Goal: Find specific page/section: Find specific page/section

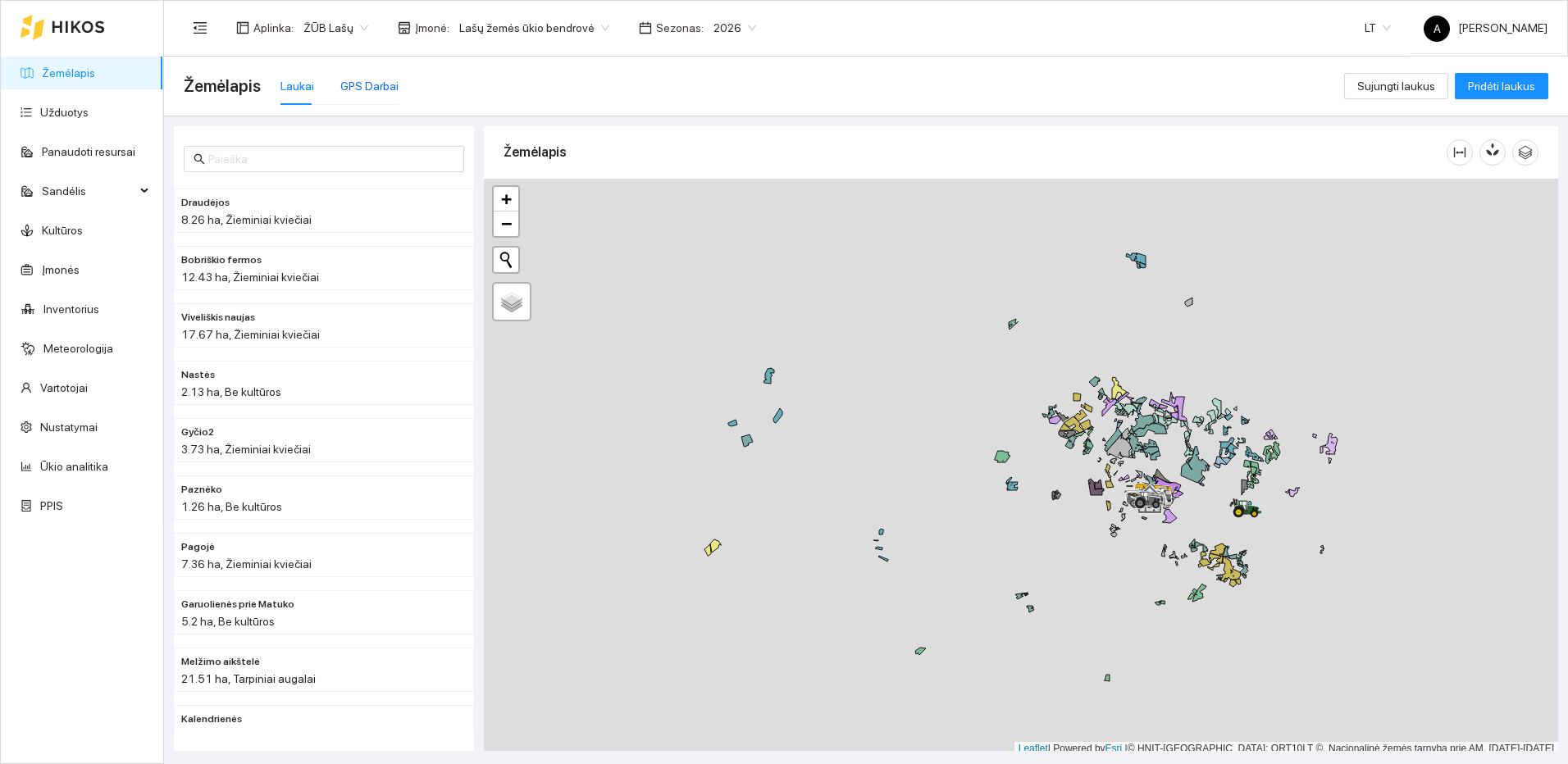
click at [390, 92] on div "GPS Darbai" at bounding box center [370, 86] width 58 height 18
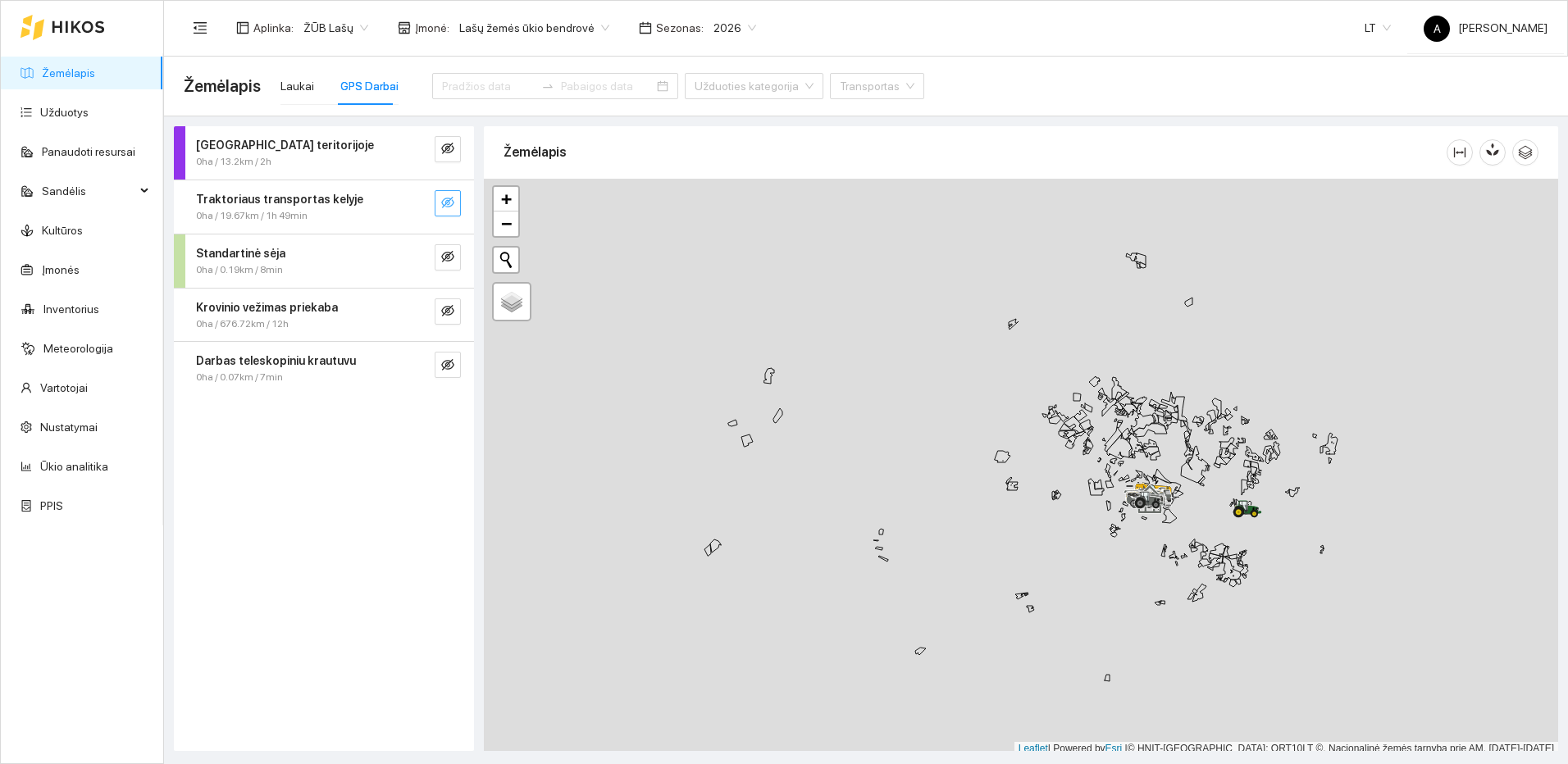
click at [445, 216] on button "button" at bounding box center [448, 203] width 26 height 26
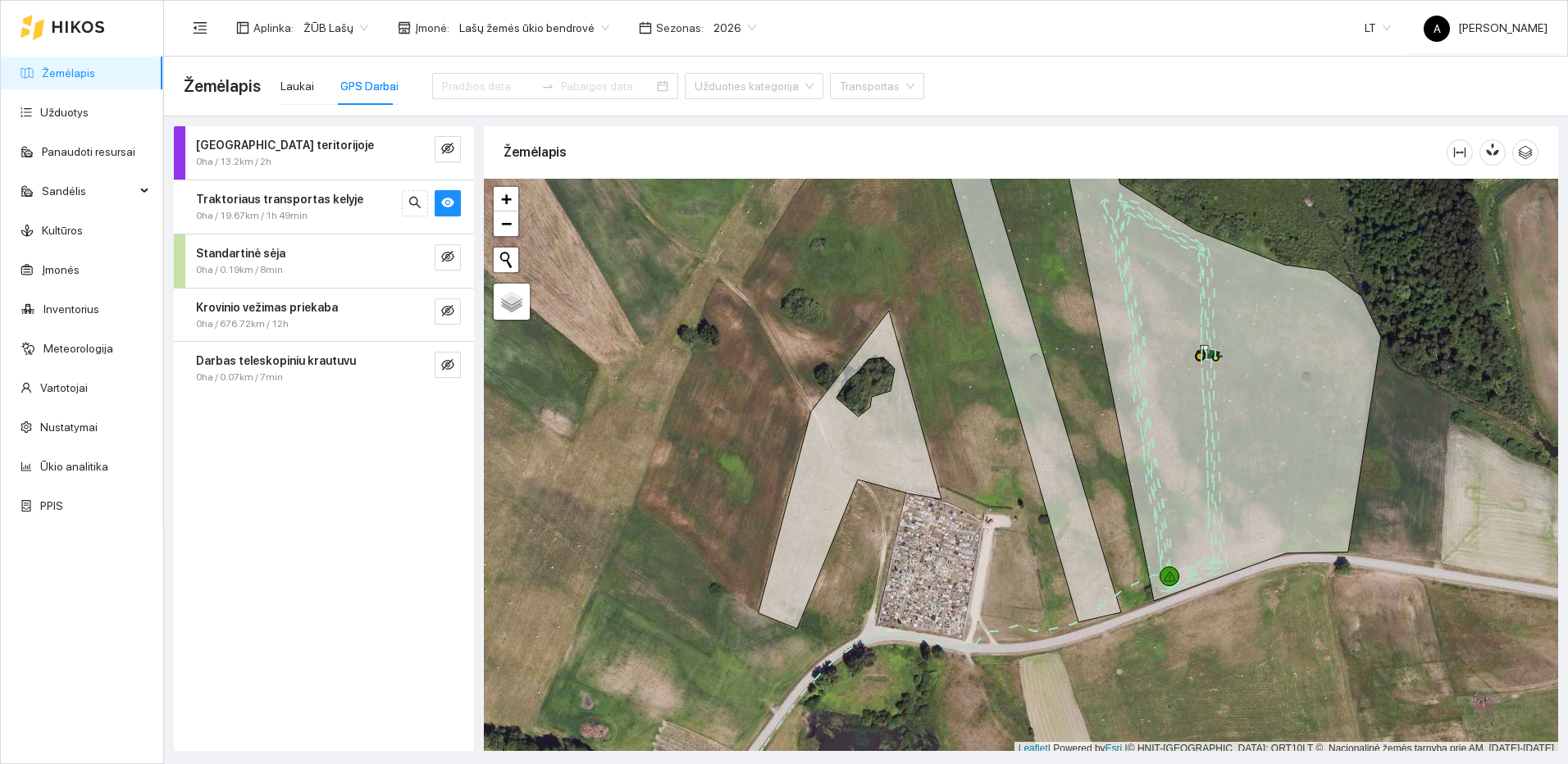
click at [78, 70] on link "Žemėlapis" at bounding box center [69, 72] width 54 height 13
click at [1493, 150] on icon "button" at bounding box center [1495, 150] width 9 height 14
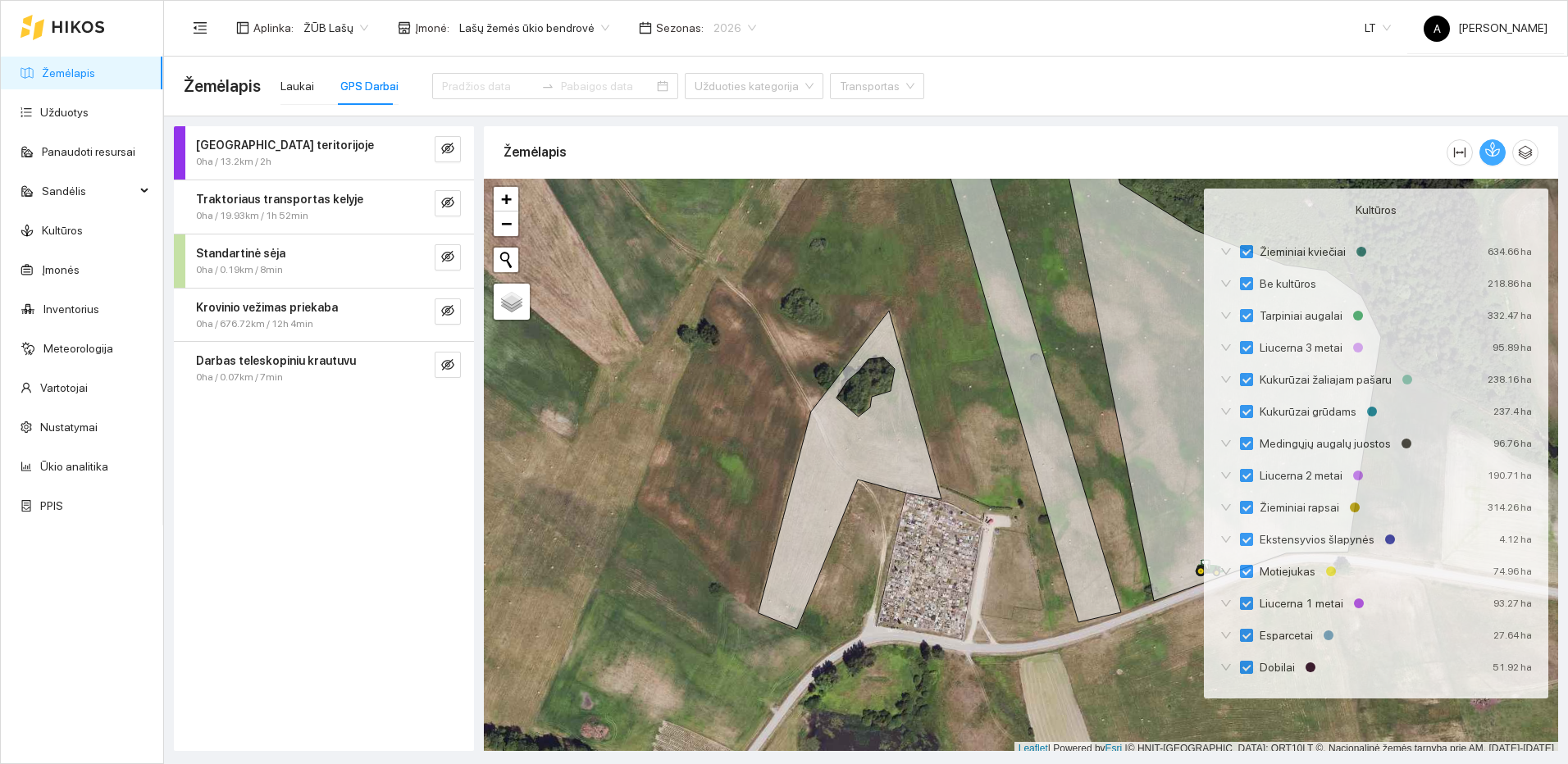
click at [721, 28] on span "2026" at bounding box center [734, 28] width 42 height 25
click at [714, 192] on div "2025" at bounding box center [717, 191] width 41 height 18
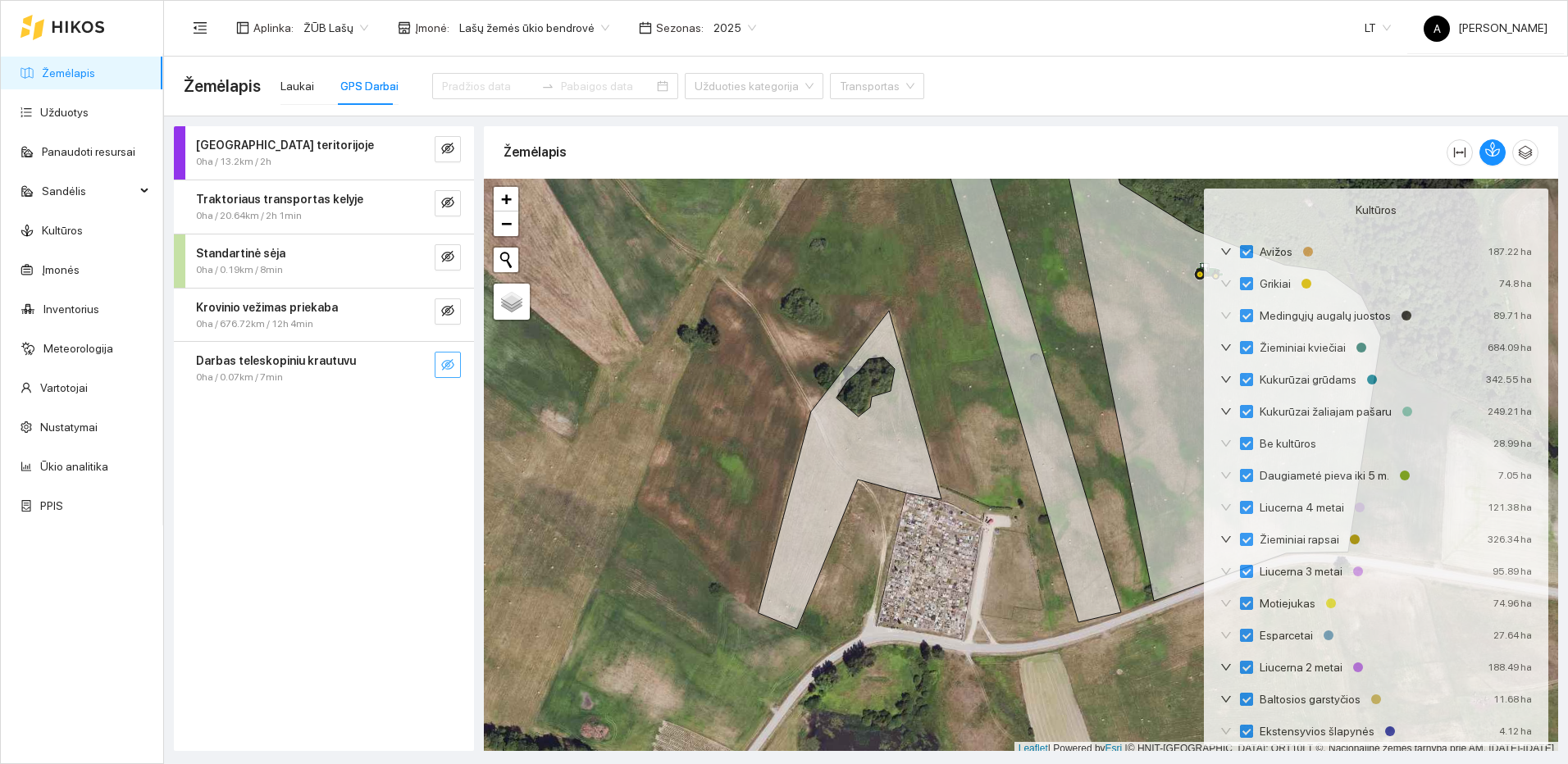
click at [450, 359] on icon "eye-invisible" at bounding box center [447, 364] width 13 height 13
click at [419, 362] on icon "search" at bounding box center [415, 364] width 13 height 13
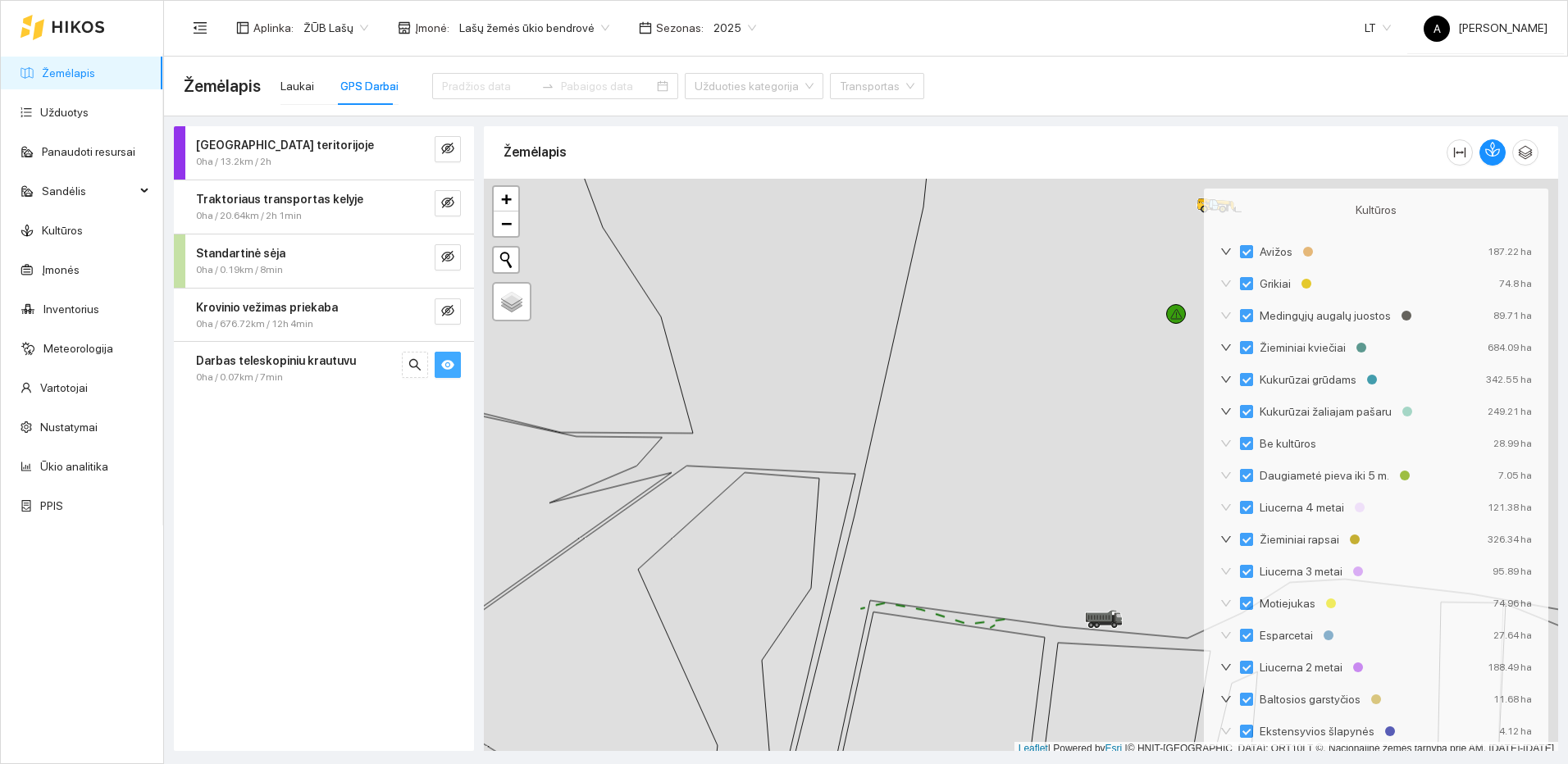
click at [445, 372] on span "eye" at bounding box center [447, 366] width 13 height 16
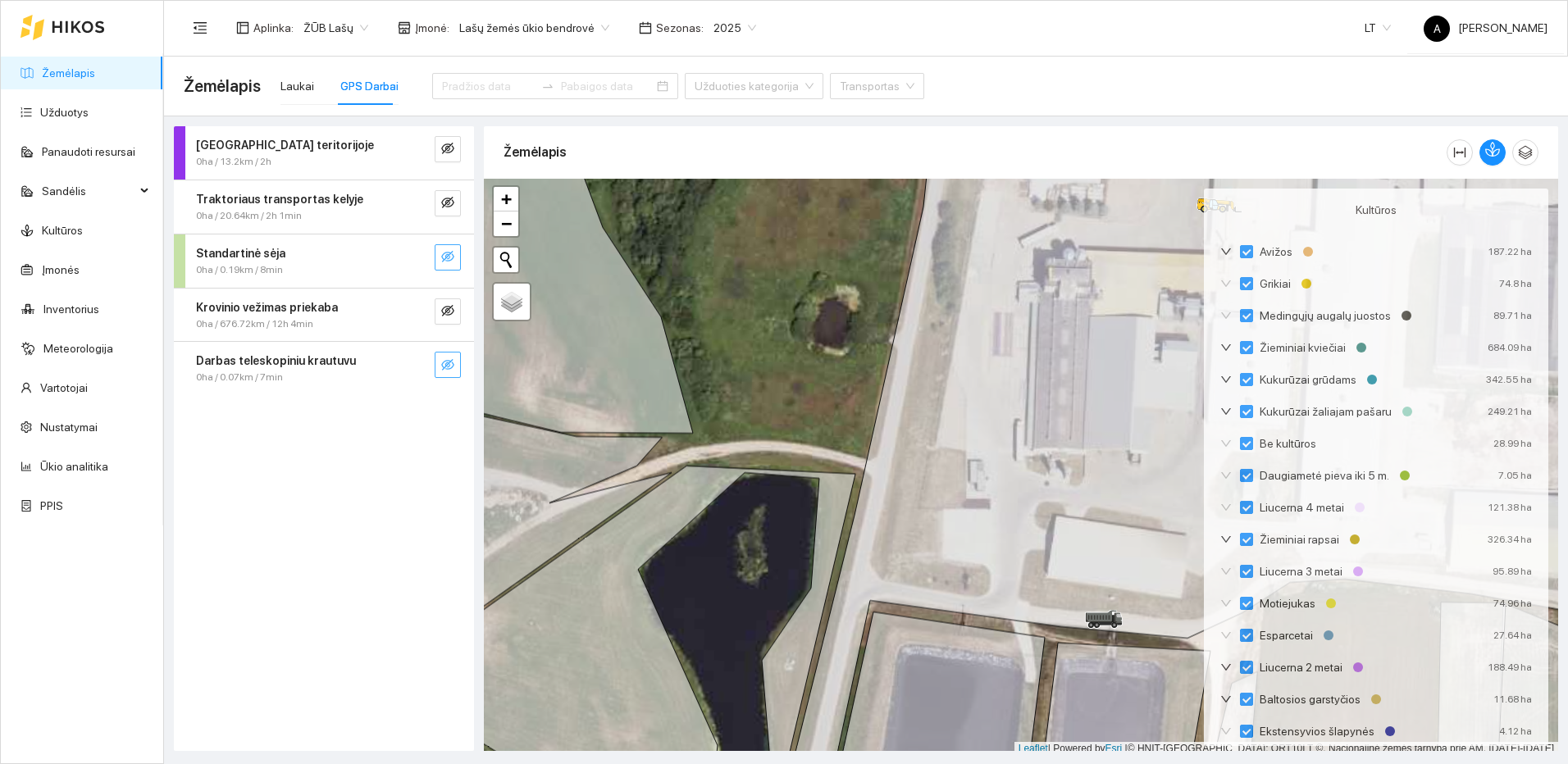
click at [454, 260] on button "button" at bounding box center [448, 258] width 26 height 26
click at [422, 257] on button "button" at bounding box center [415, 258] width 26 height 26
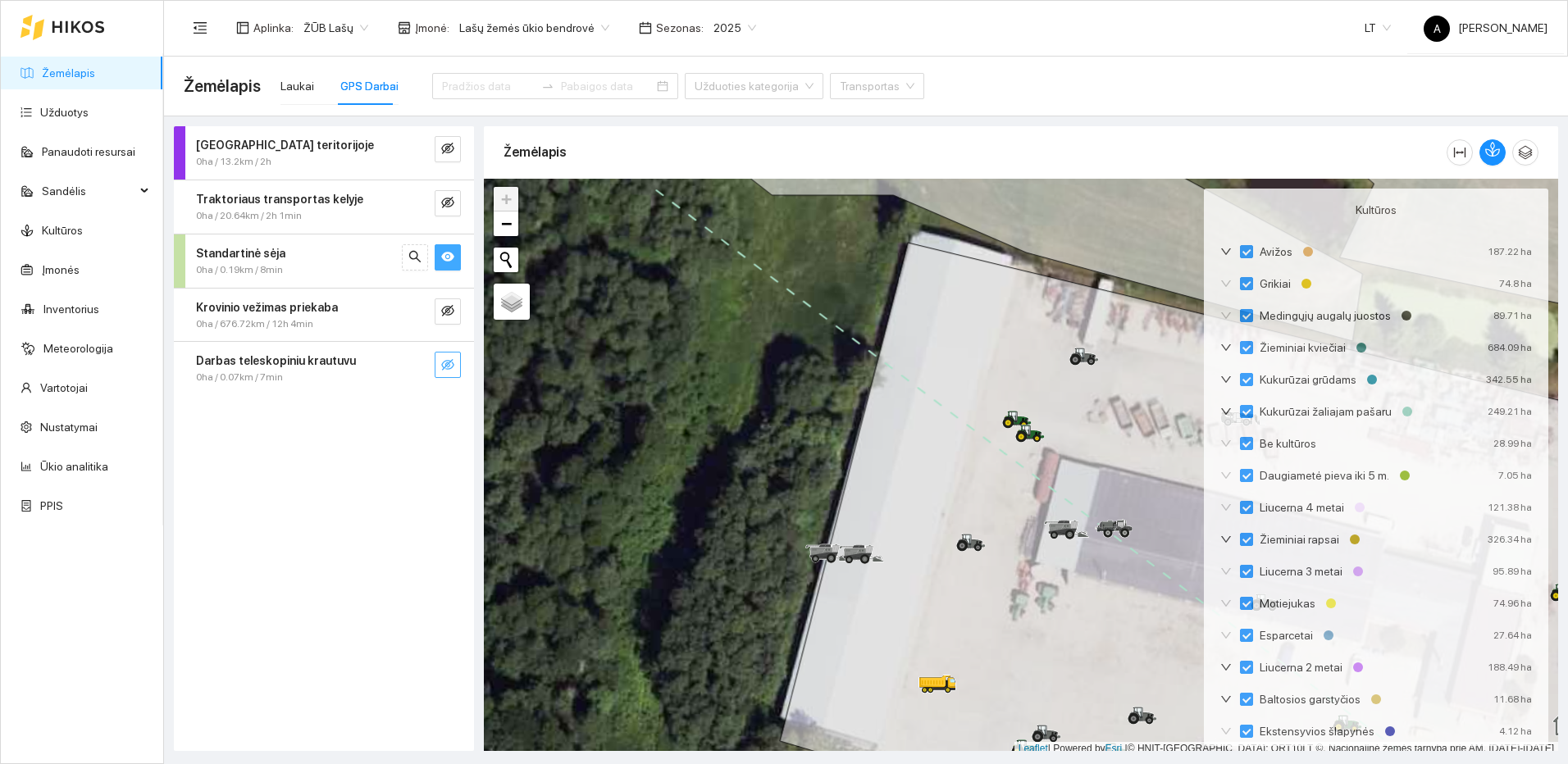
click at [444, 254] on icon "eye" at bounding box center [447, 256] width 13 height 10
click at [444, 216] on button "button" at bounding box center [448, 203] width 26 height 26
click at [421, 205] on icon "search" at bounding box center [415, 202] width 13 height 13
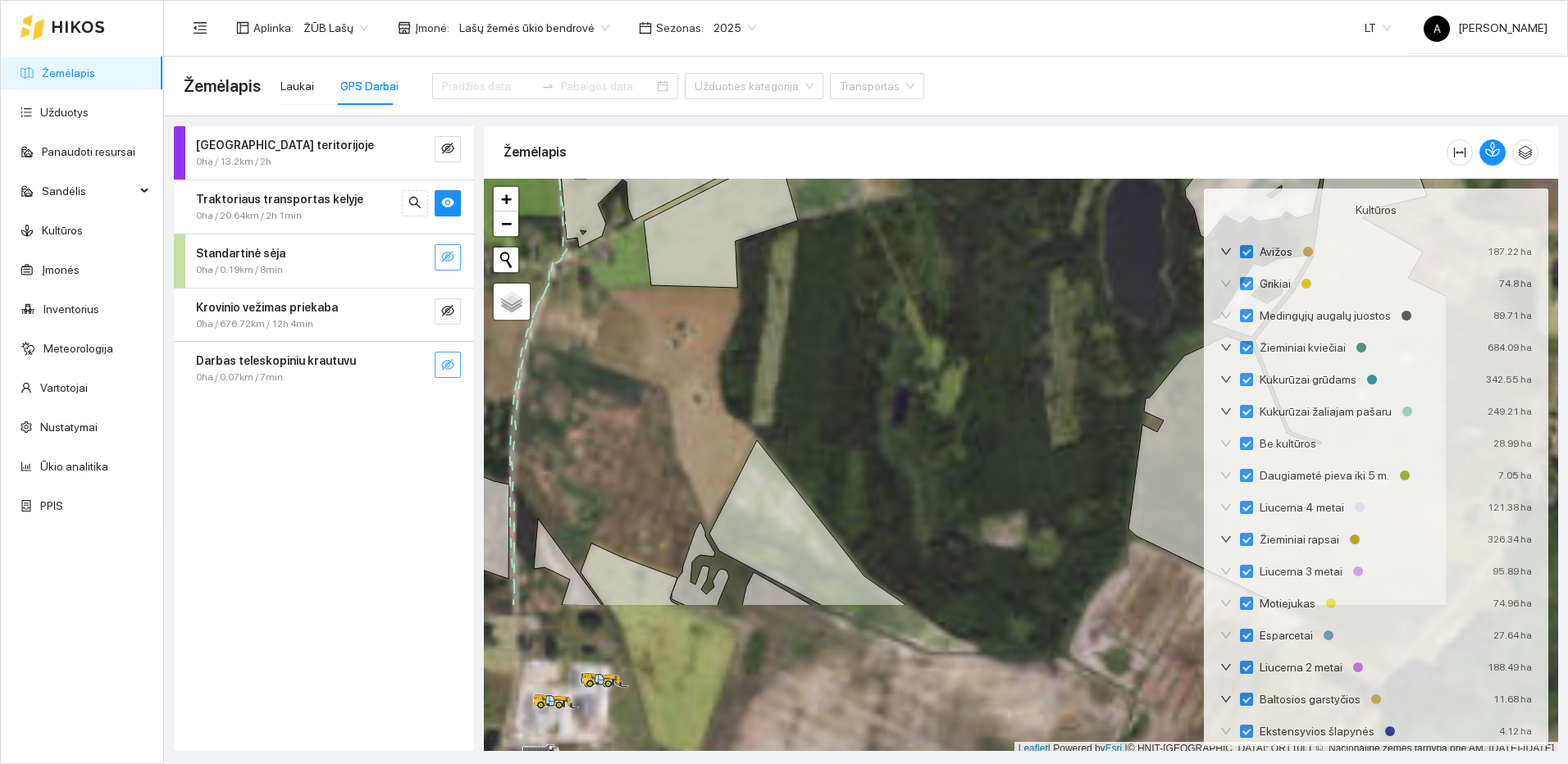
scroll to position [5, 0]
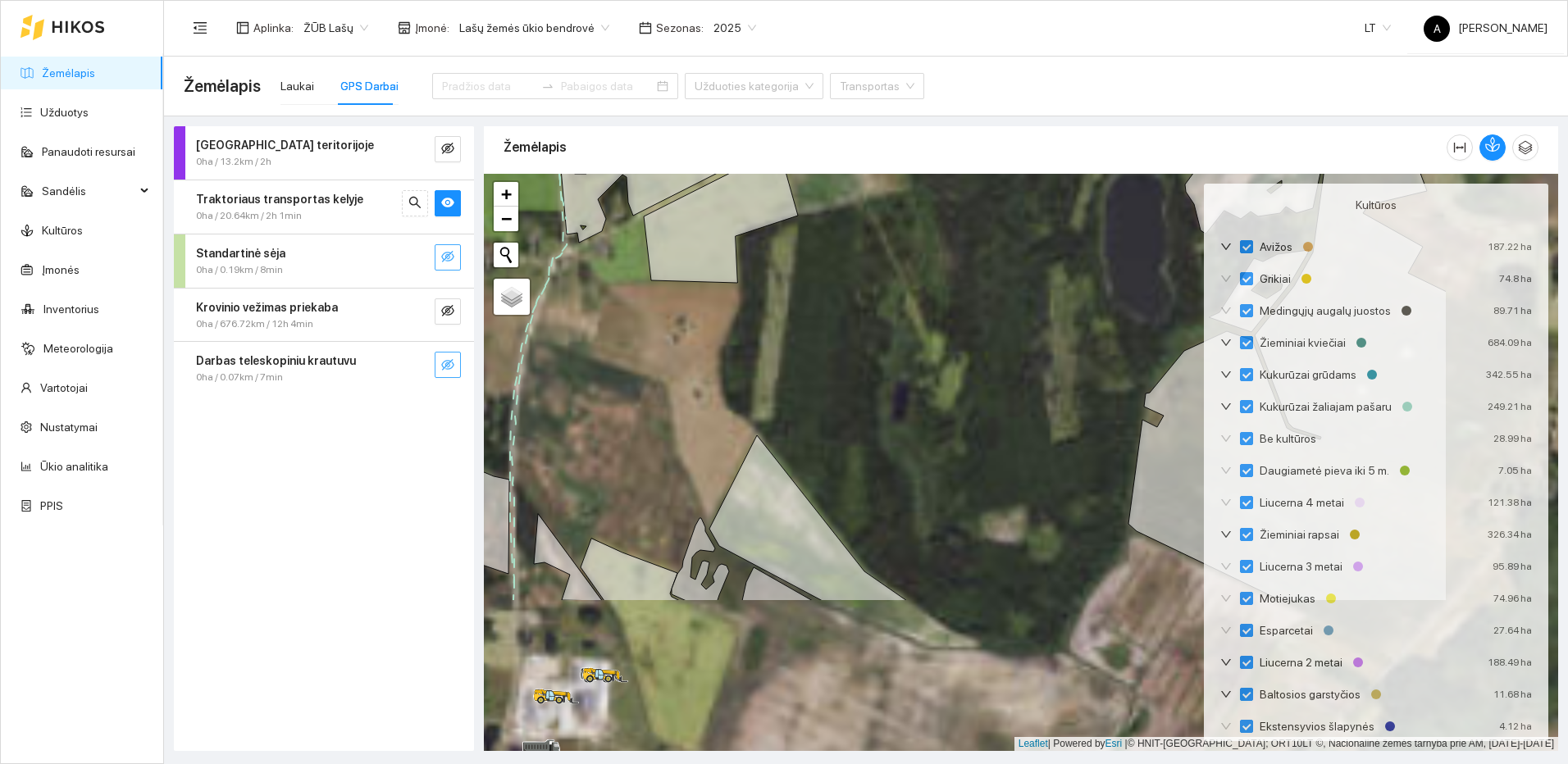
drag, startPoint x: 931, startPoint y: 491, endPoint x: 641, endPoint y: 294, distance: 350.6
click at [644, 294] on div at bounding box center [1021, 462] width 1074 height 577
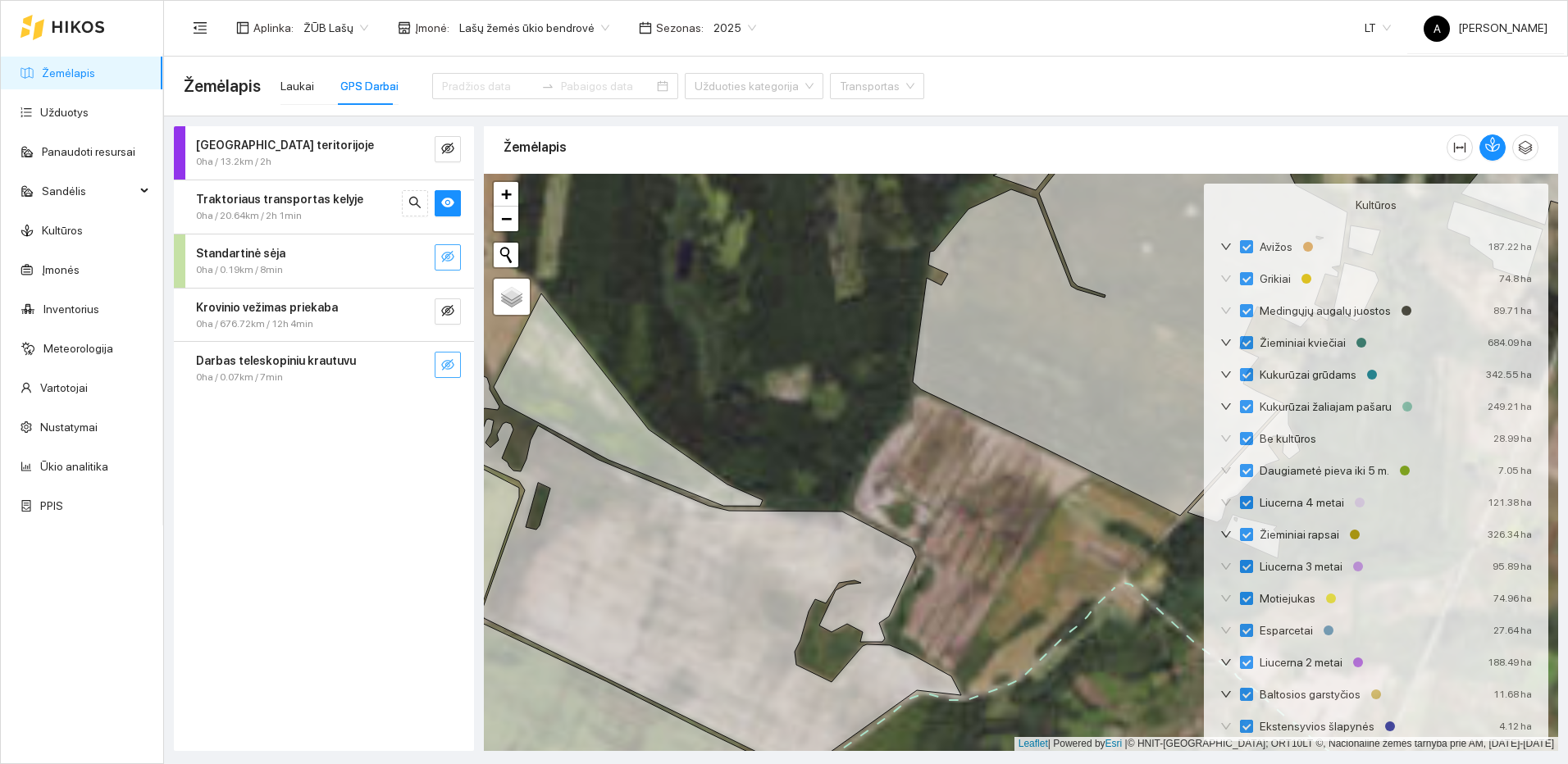
drag, startPoint x: 1074, startPoint y: 631, endPoint x: 536, endPoint y: 346, distance: 608.8
click at [536, 346] on div at bounding box center [1021, 462] width 1074 height 577
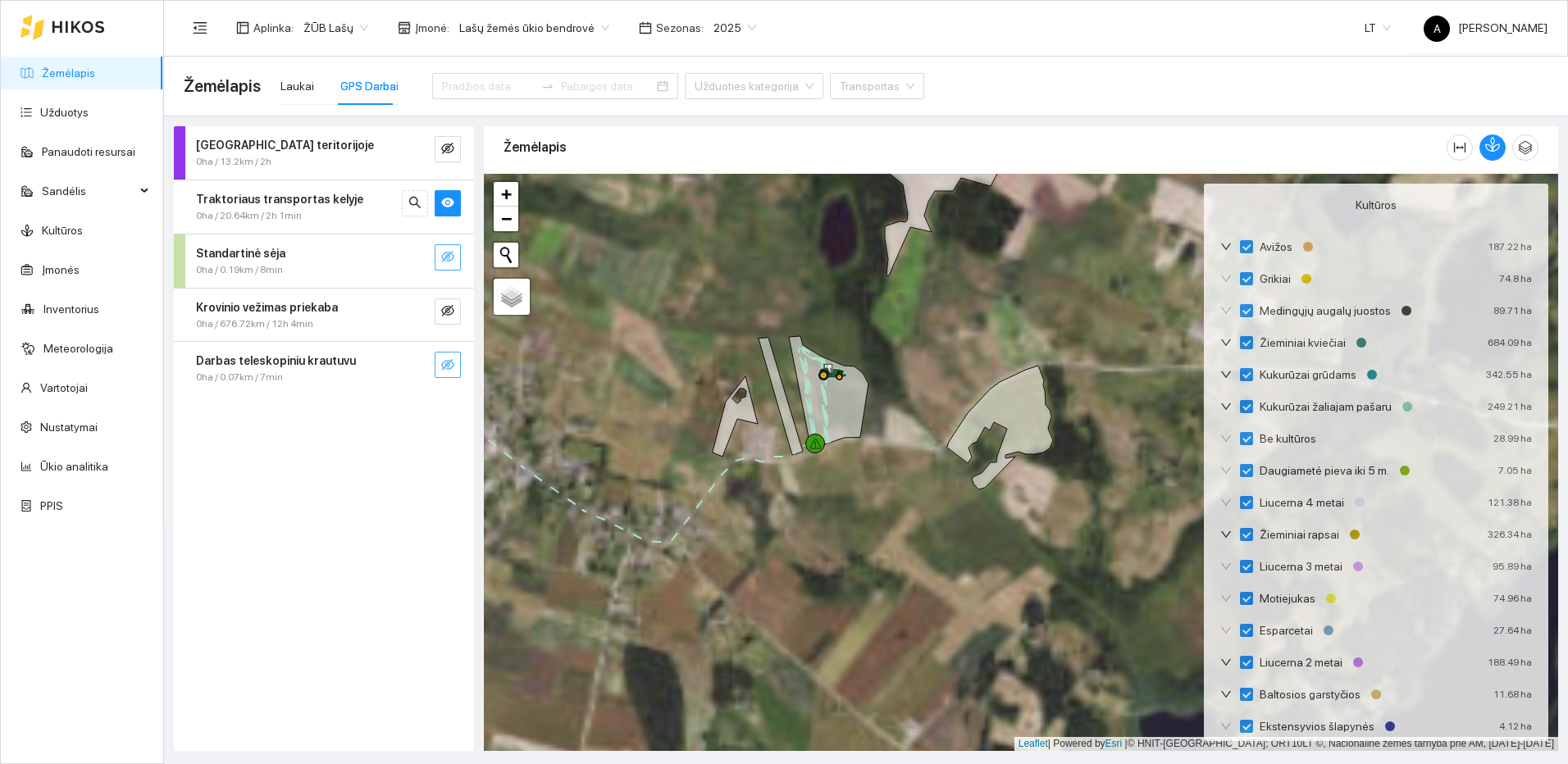
drag, startPoint x: 1019, startPoint y: 584, endPoint x: 529, endPoint y: 401, distance: 523.1
click at [529, 401] on div at bounding box center [1021, 462] width 1074 height 577
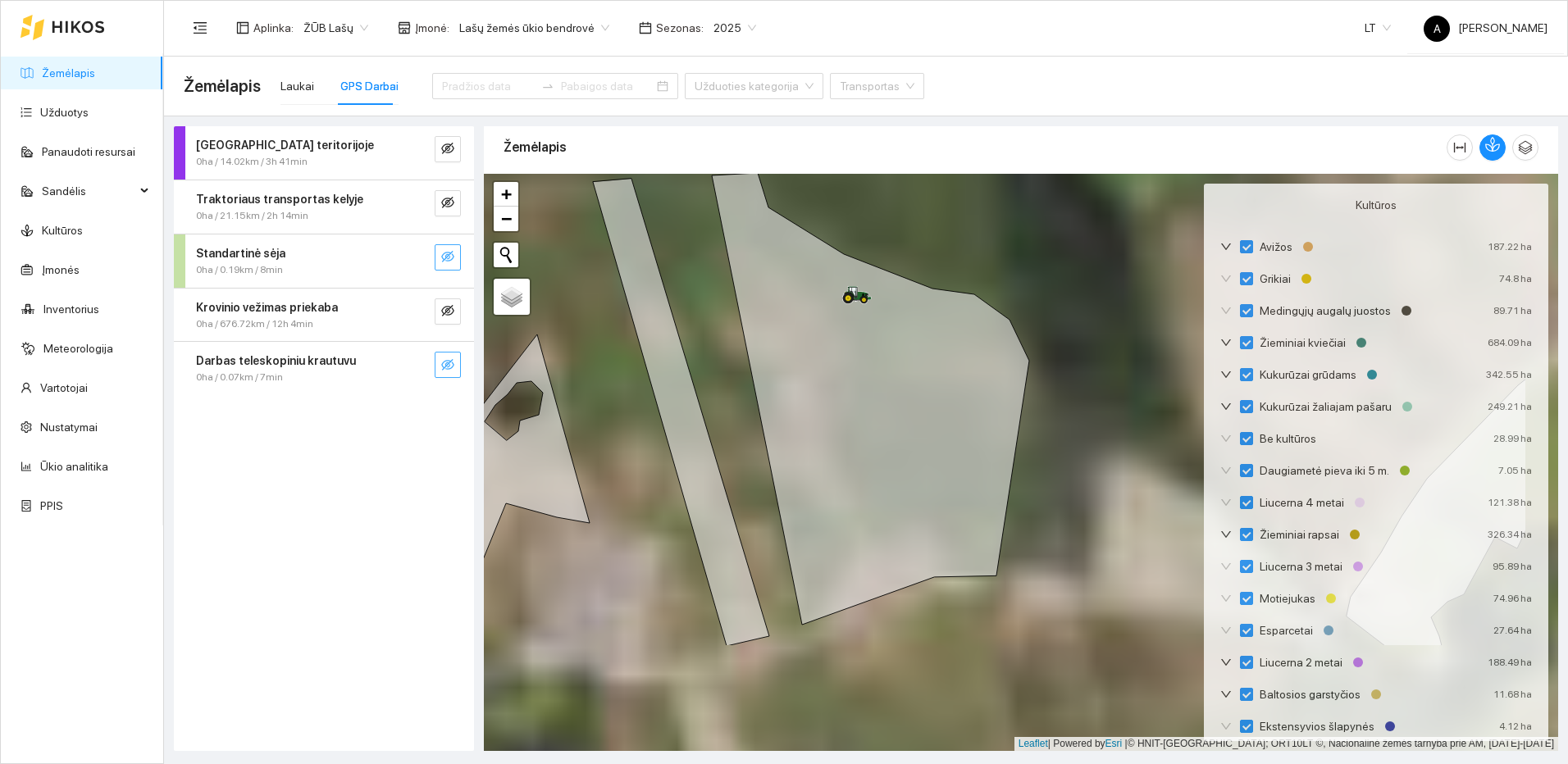
drag, startPoint x: 1016, startPoint y: 586, endPoint x: 876, endPoint y: 422, distance: 215.6
click at [876, 422] on icon at bounding box center [871, 399] width 317 height 452
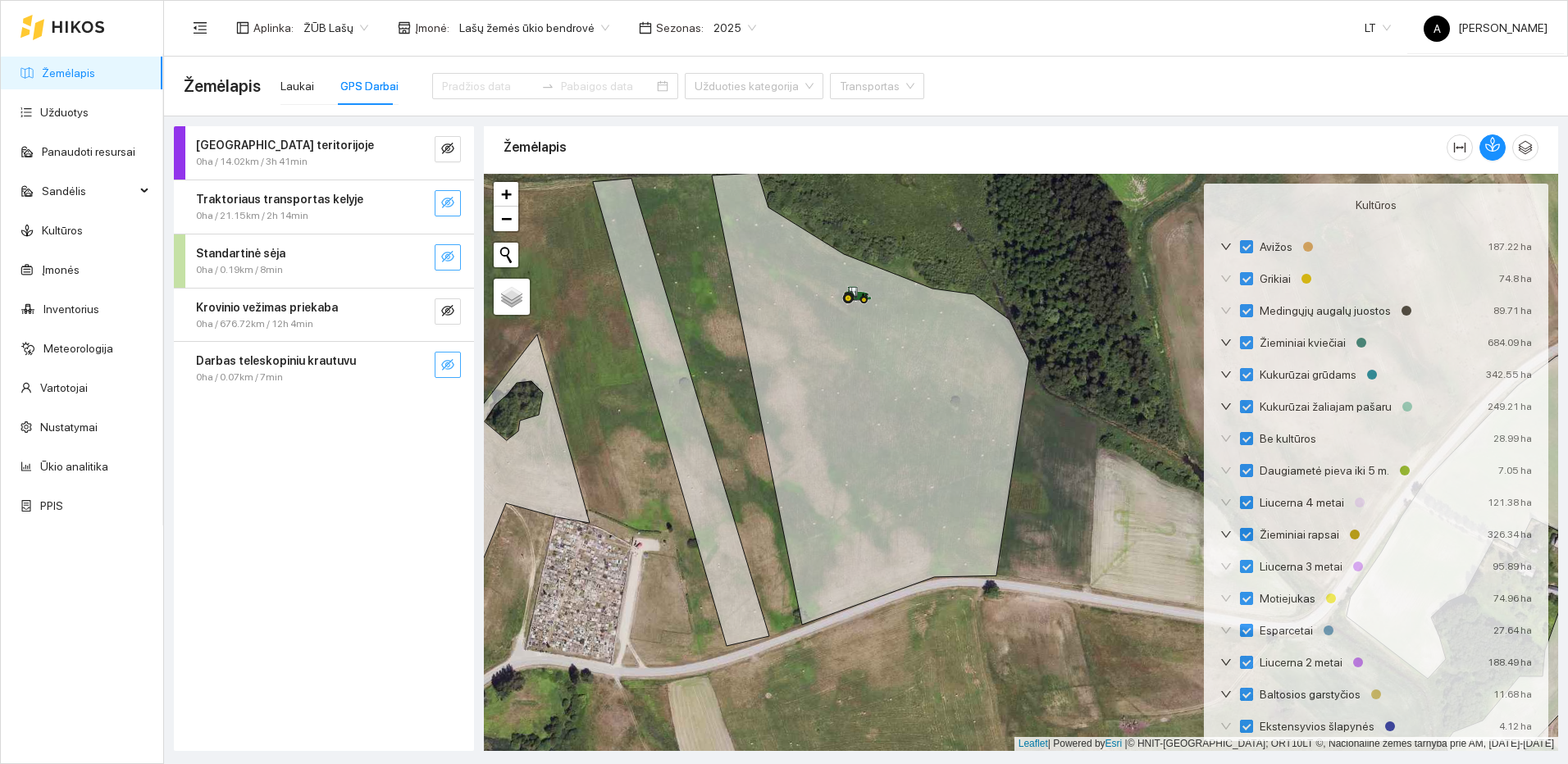
click at [449, 205] on icon "eye-invisible" at bounding box center [447, 202] width 13 height 13
